Goal: Task Accomplishment & Management: Use online tool/utility

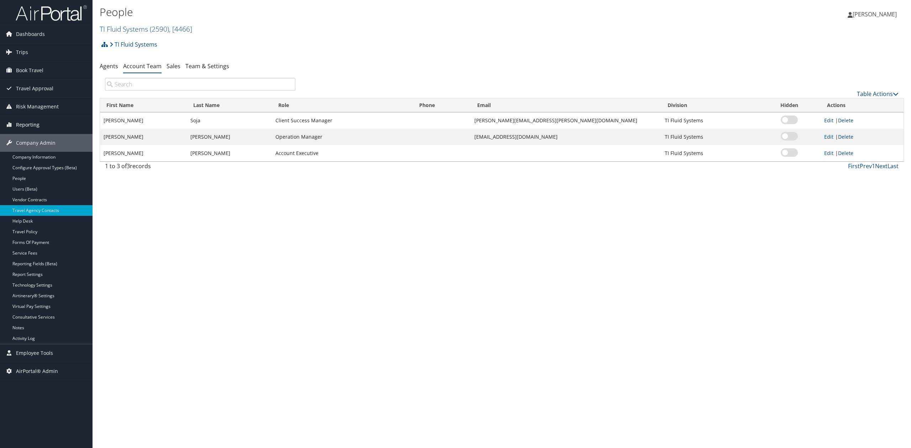
click at [38, 129] on span "Reporting" at bounding box center [27, 125] width 23 height 18
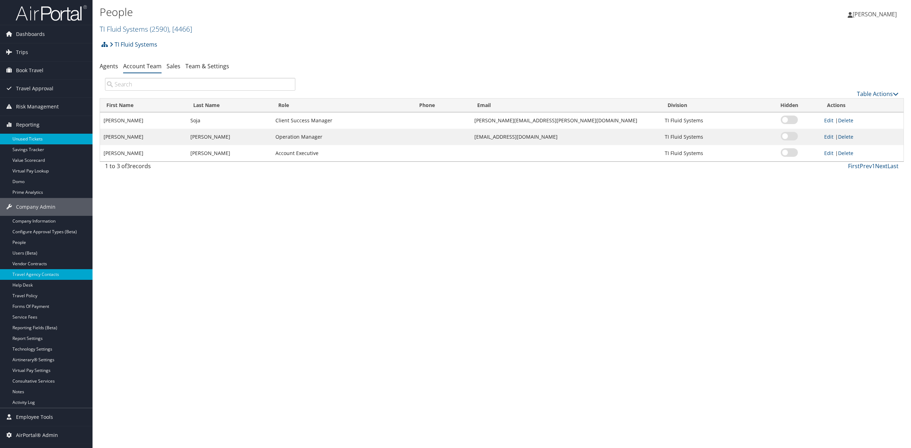
click at [46, 142] on link "Unused Tickets" at bounding box center [46, 139] width 92 height 11
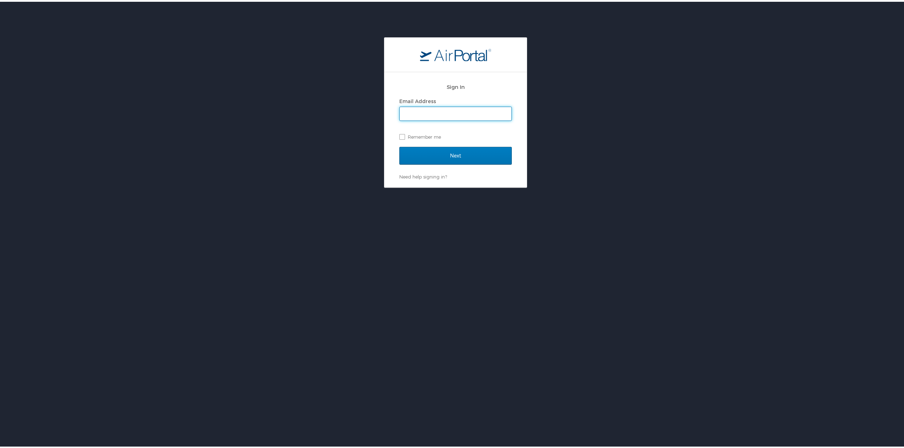
type input "[PERSON_NAME][EMAIL_ADDRESS][PERSON_NAME][DOMAIN_NAME]"
click at [424, 158] on input "Next" at bounding box center [455, 154] width 112 height 18
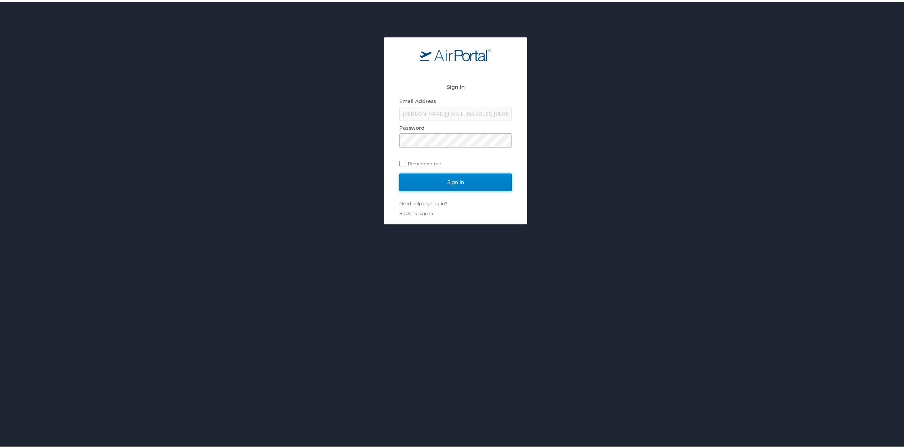
click at [424, 182] on input "Sign In" at bounding box center [455, 181] width 112 height 18
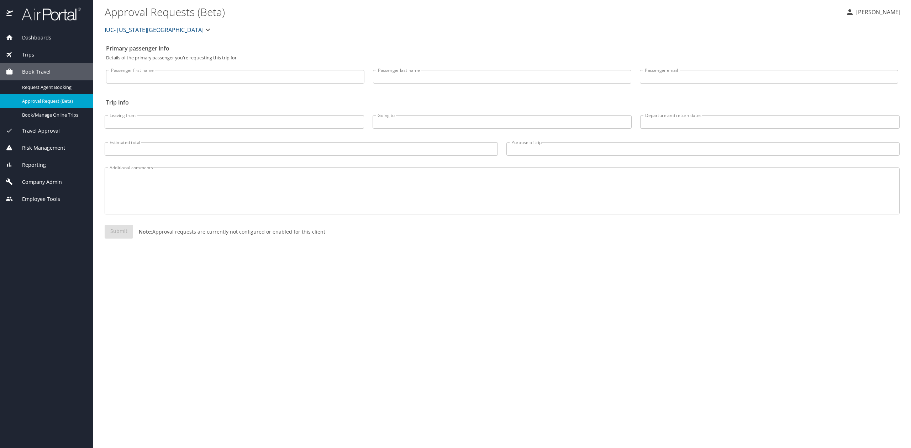
click at [43, 161] on span "Reporting" at bounding box center [29, 165] width 33 height 8
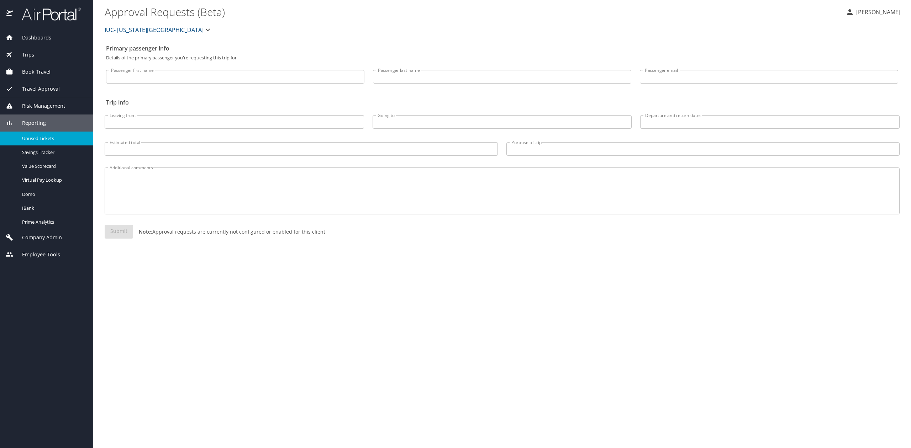
click at [39, 141] on span "Unused Tickets" at bounding box center [53, 138] width 63 height 7
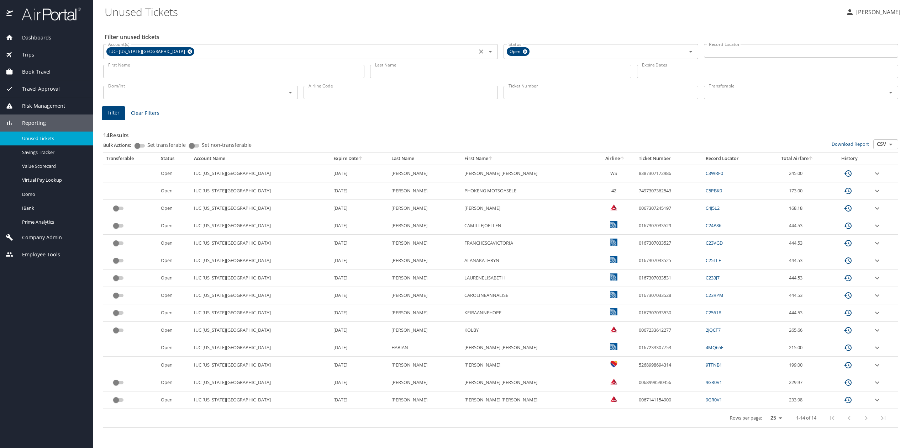
click at [187, 53] on icon at bounding box center [189, 52] width 5 height 8
click at [545, 90] on input "Ticket Number" at bounding box center [600, 93] width 195 height 14
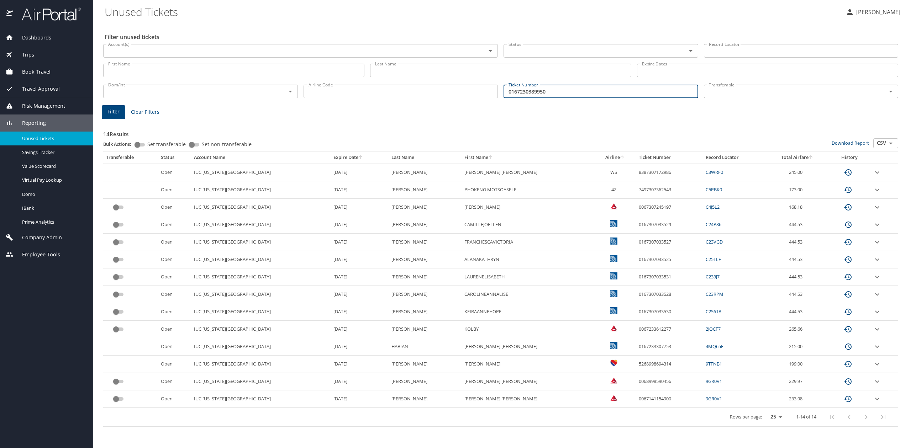
type input "0167230389950"
click at [104, 117] on button "Filter" at bounding box center [113, 112] width 23 height 14
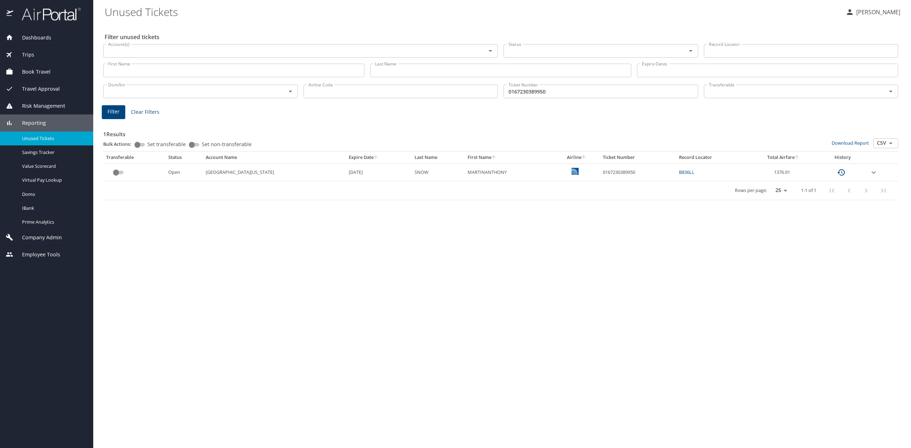
click at [872, 175] on icon "expand row" at bounding box center [873, 172] width 9 height 9
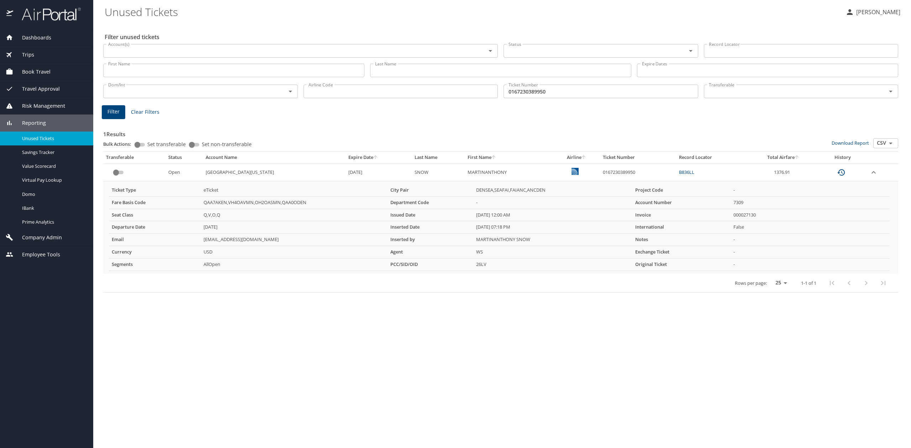
click at [443, 421] on div "Filter unused tickets Account(s) Account(s) Status Status Record Locator Record…" at bounding box center [502, 235] width 795 height 425
click at [47, 18] on img at bounding box center [47, 14] width 67 height 14
